Goal: Use online tool/utility: Utilize a website feature to perform a specific function

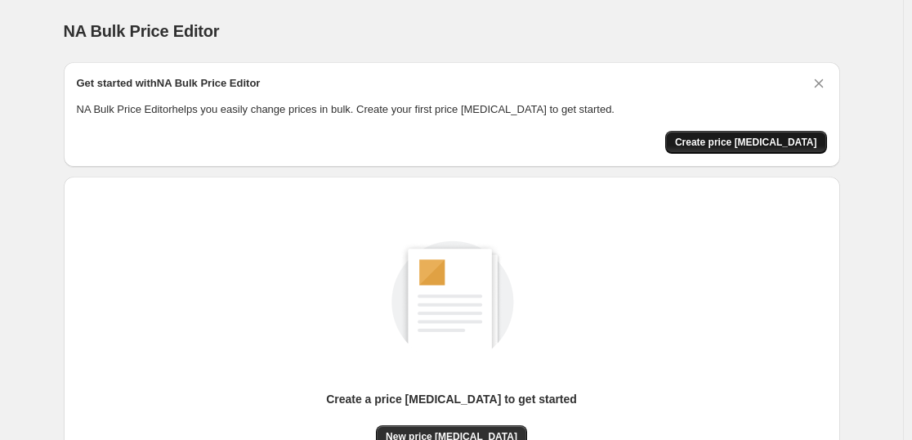
click at [719, 138] on span "Create price [MEDICAL_DATA]" at bounding box center [746, 142] width 142 height 13
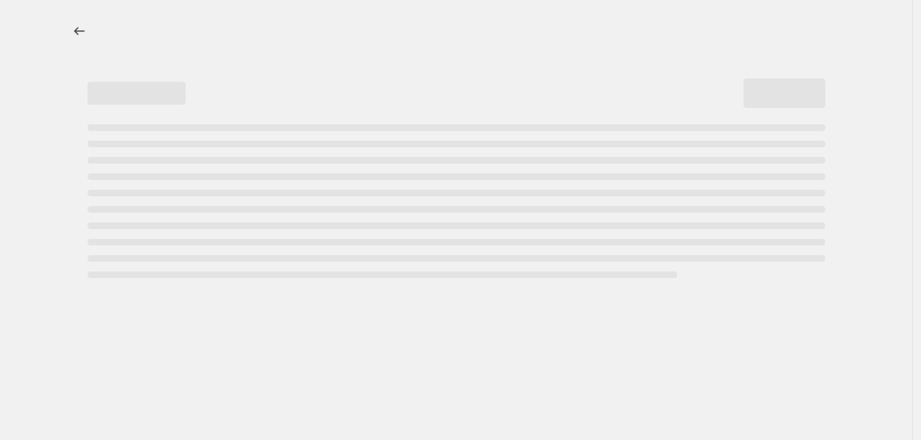
select select "percentage"
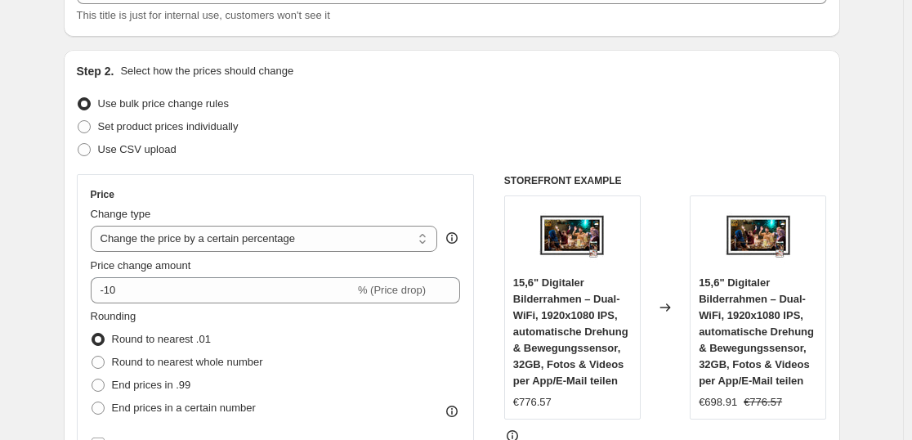
scroll to position [164, 0]
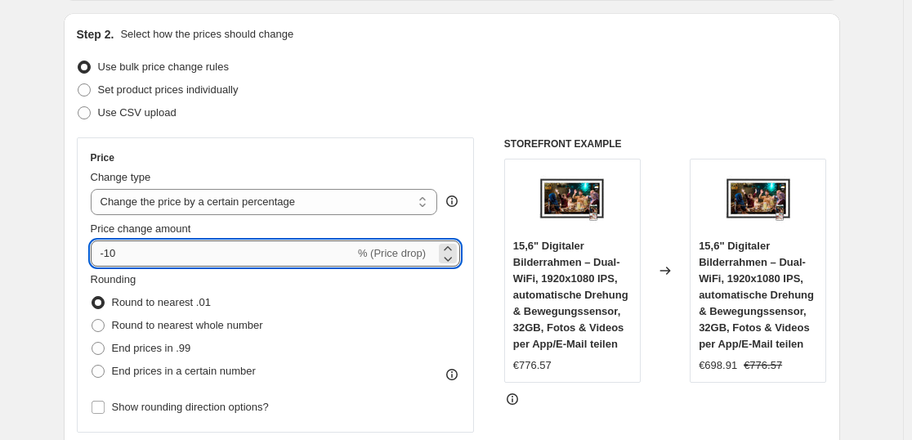
click at [278, 258] on input "-10" at bounding box center [223, 253] width 264 height 26
type input "-1"
type input "-37"
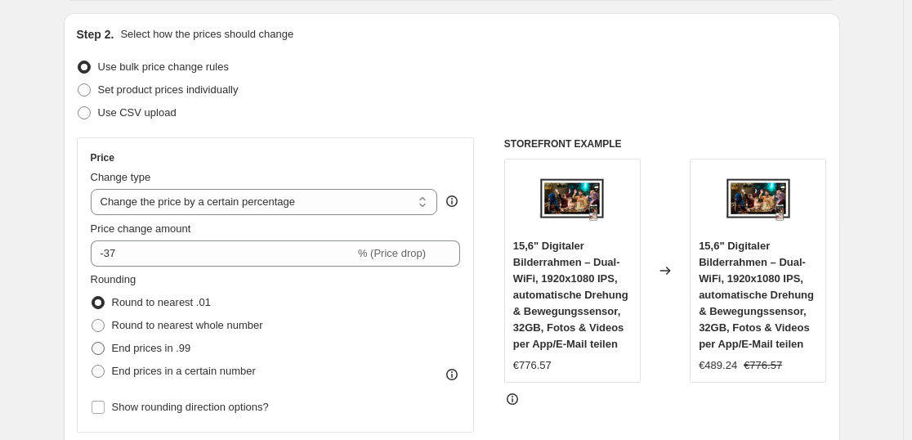
click at [125, 343] on span "End prices in .99" at bounding box center [151, 348] width 79 height 12
click at [92, 343] on input "End prices in .99" at bounding box center [92, 342] width 1 height 1
radio input "true"
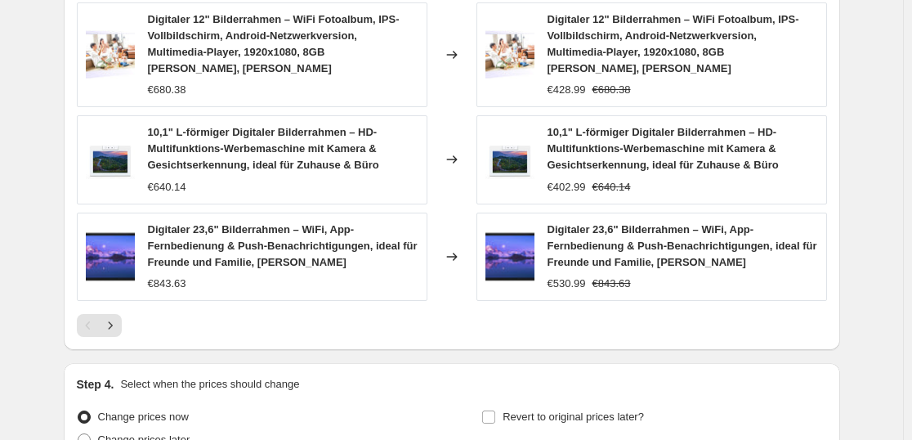
scroll to position [1226, 0]
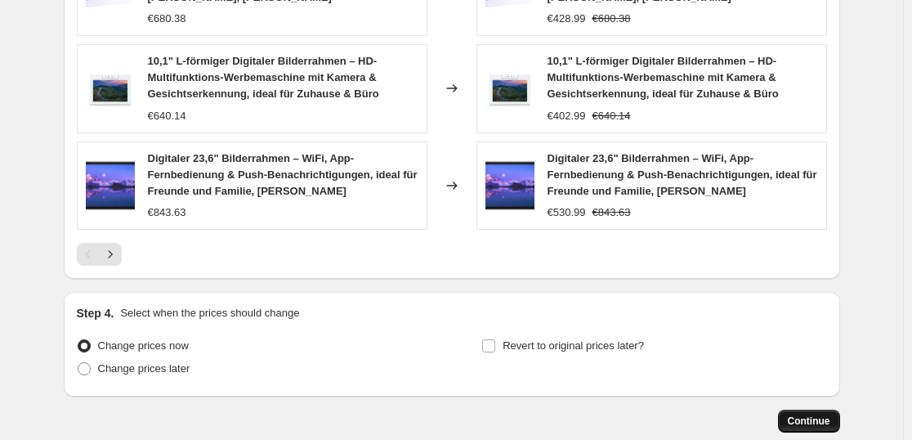
click at [831, 414] on span "Continue" at bounding box center [809, 420] width 43 height 13
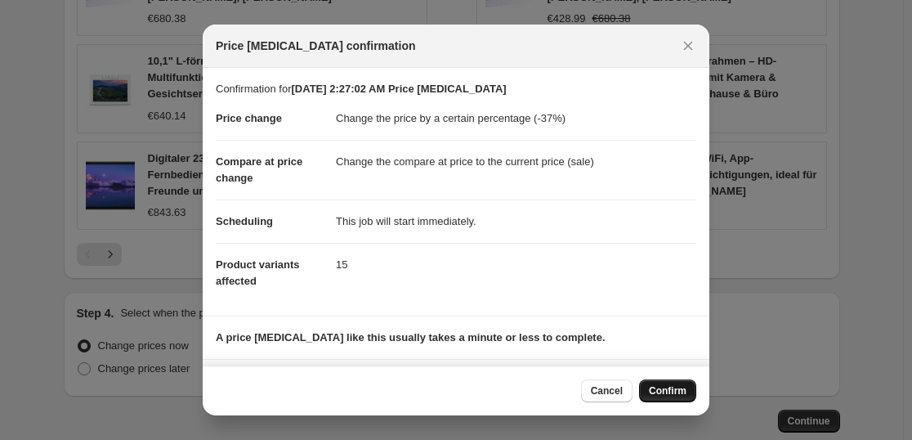
click at [662, 388] on span "Confirm" at bounding box center [668, 390] width 38 height 13
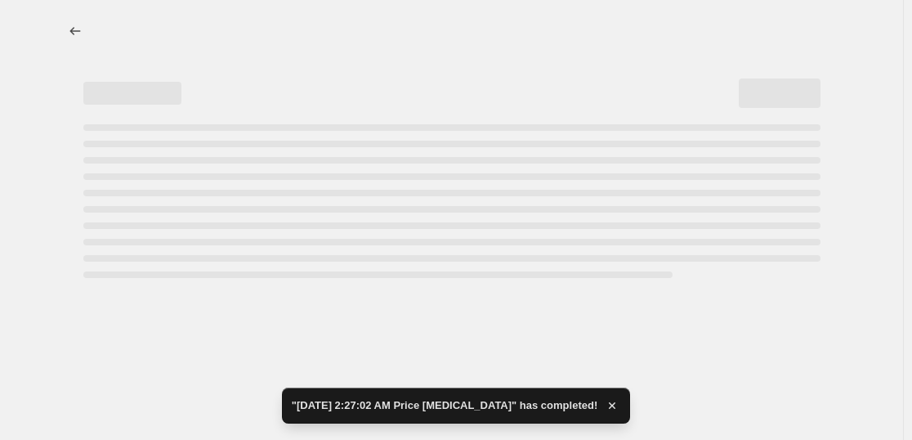
select select "percentage"
